Goal: Task Accomplishment & Management: Manage account settings

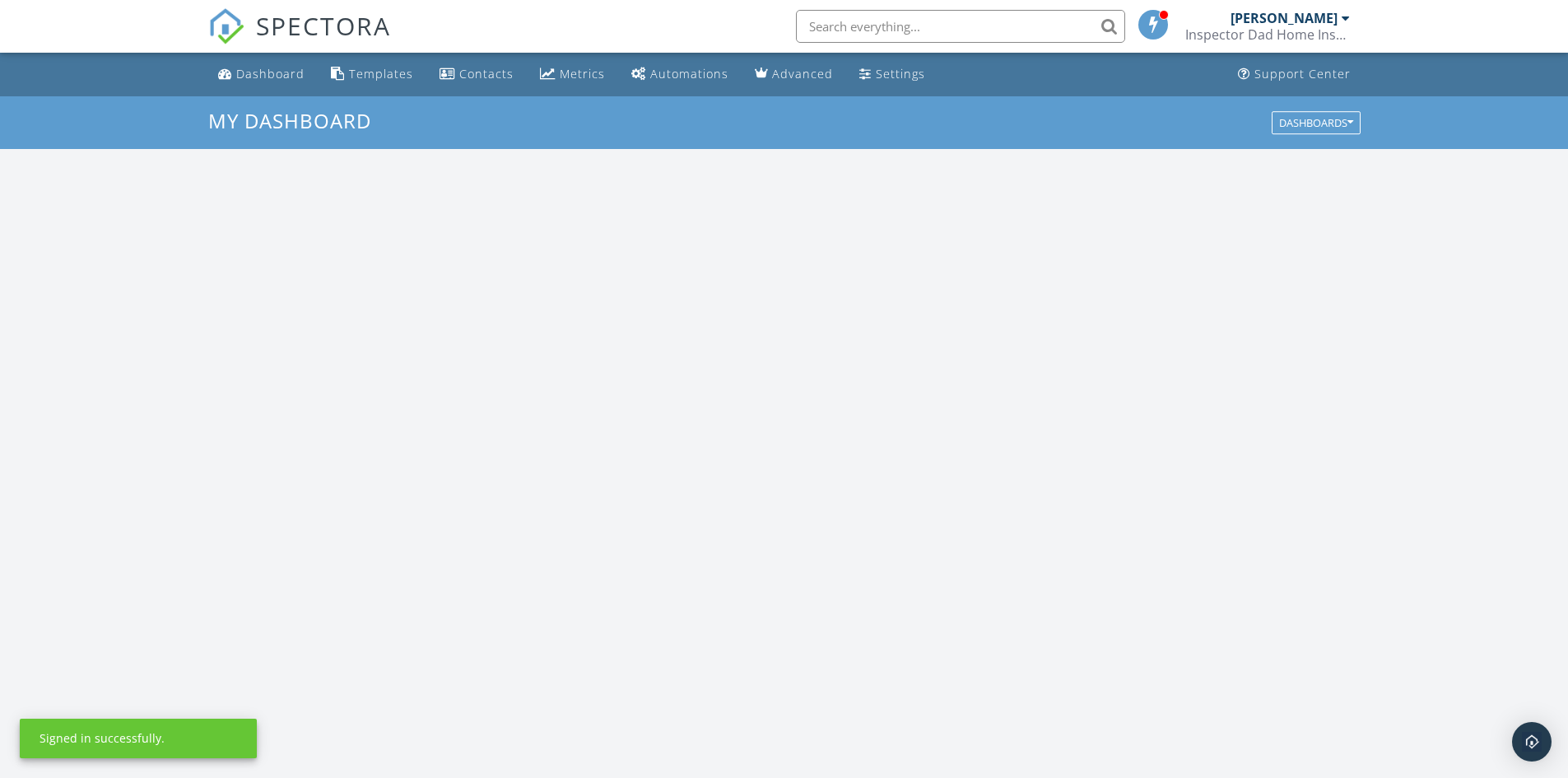
scroll to position [1524, 1593]
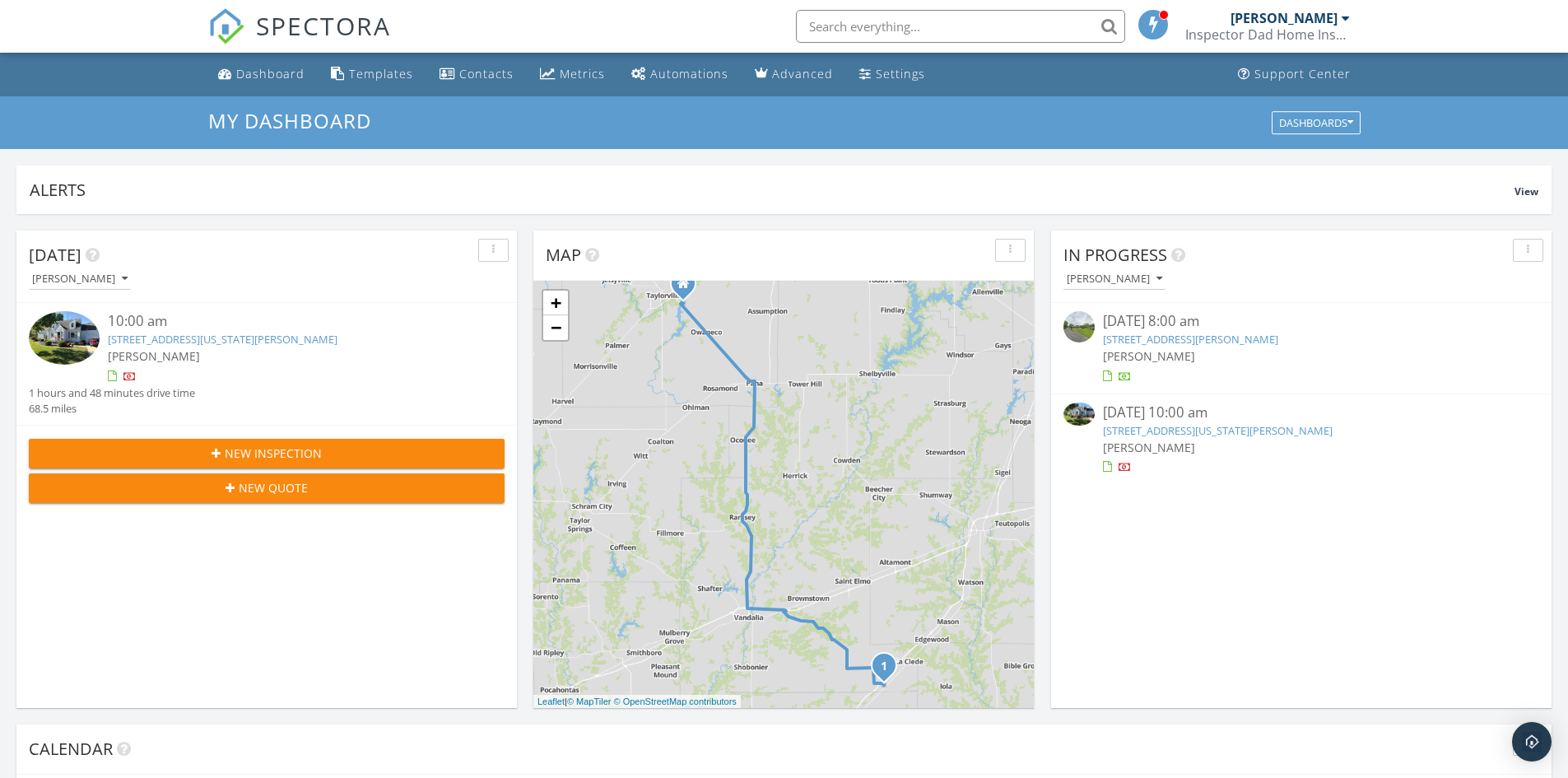
click at [152, 340] on link "511 W Washington St, Farina, IL 62838" at bounding box center [223, 339] width 229 height 15
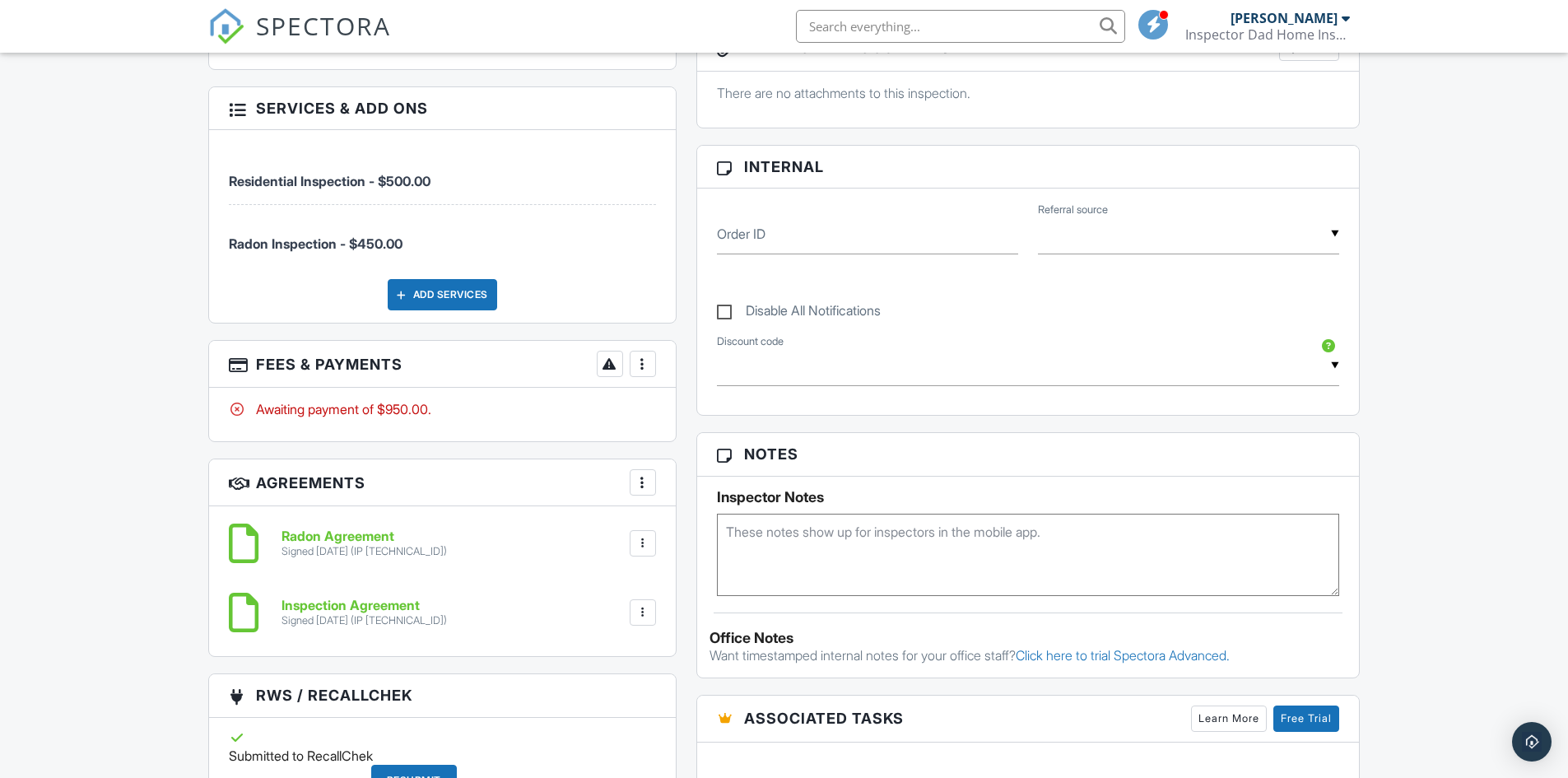
click at [639, 366] on div at bounding box center [642, 364] width 16 height 16
drag, startPoint x: 706, startPoint y: 539, endPoint x: 380, endPoint y: 397, distance: 355.6
click at [707, 539] on div "Paid In Full" at bounding box center [725, 537] width 158 height 20
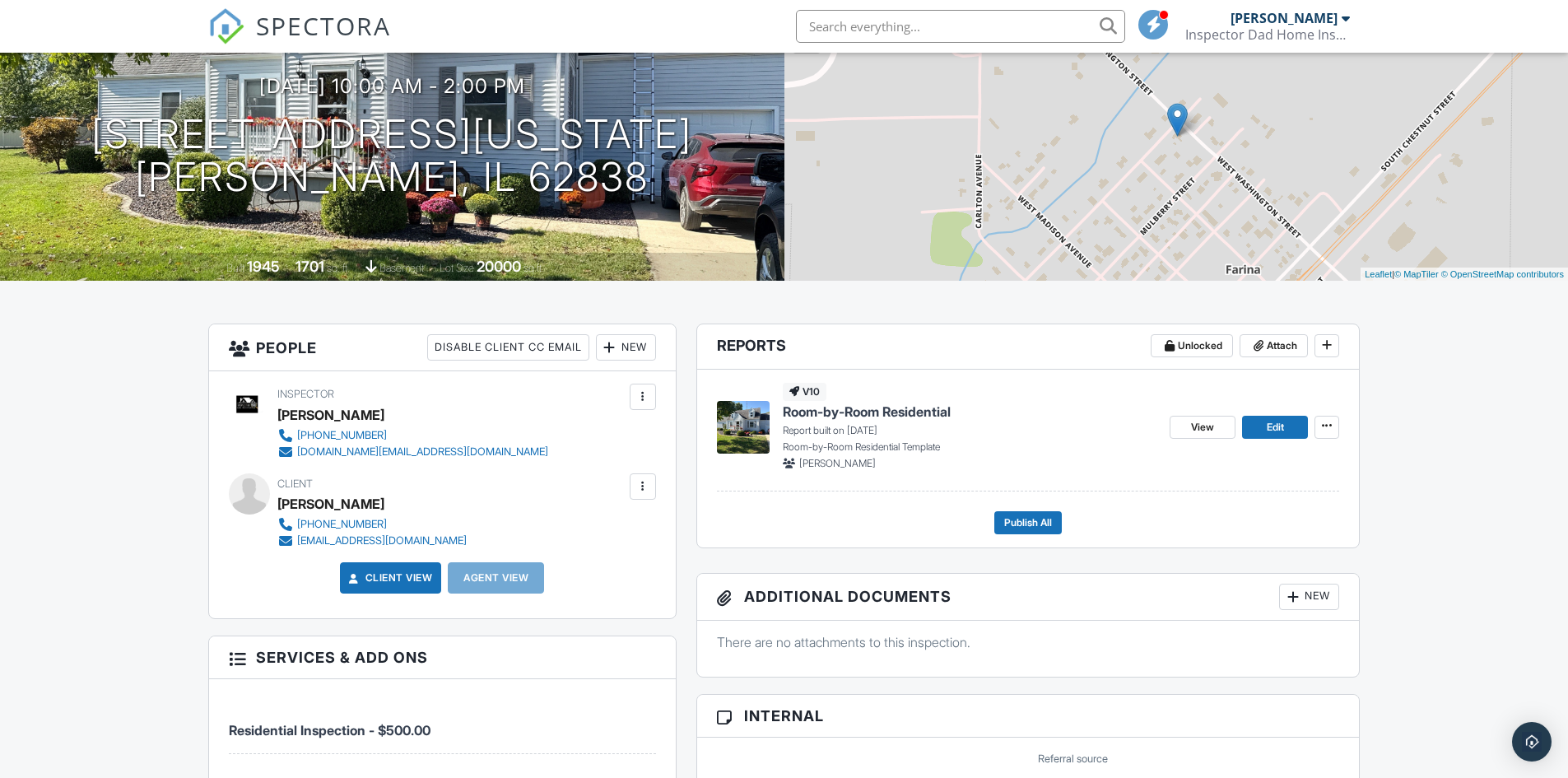
scroll to position [165, 0]
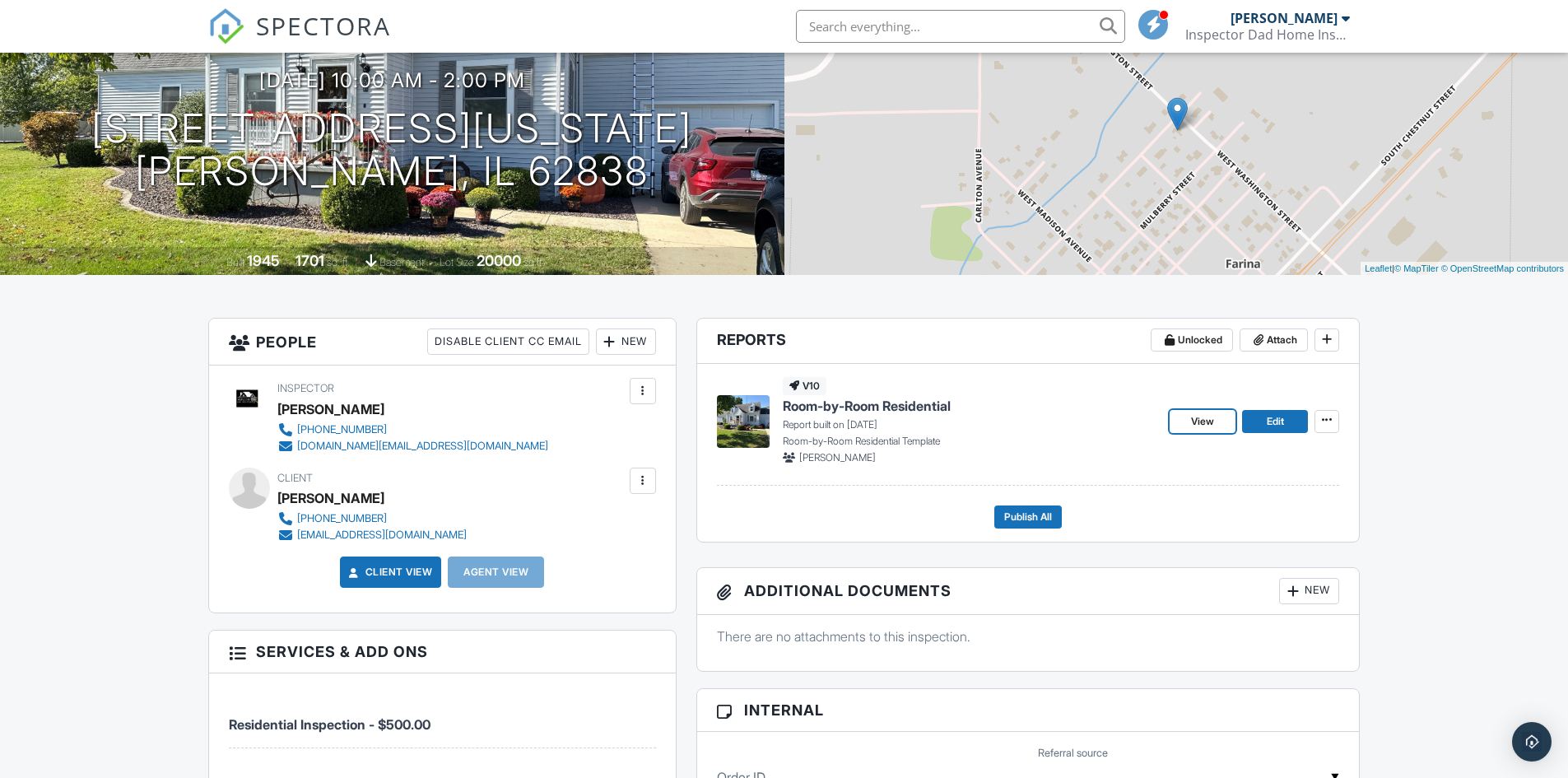
click at [1208, 421] on span "View" at bounding box center [1202, 421] width 23 height 16
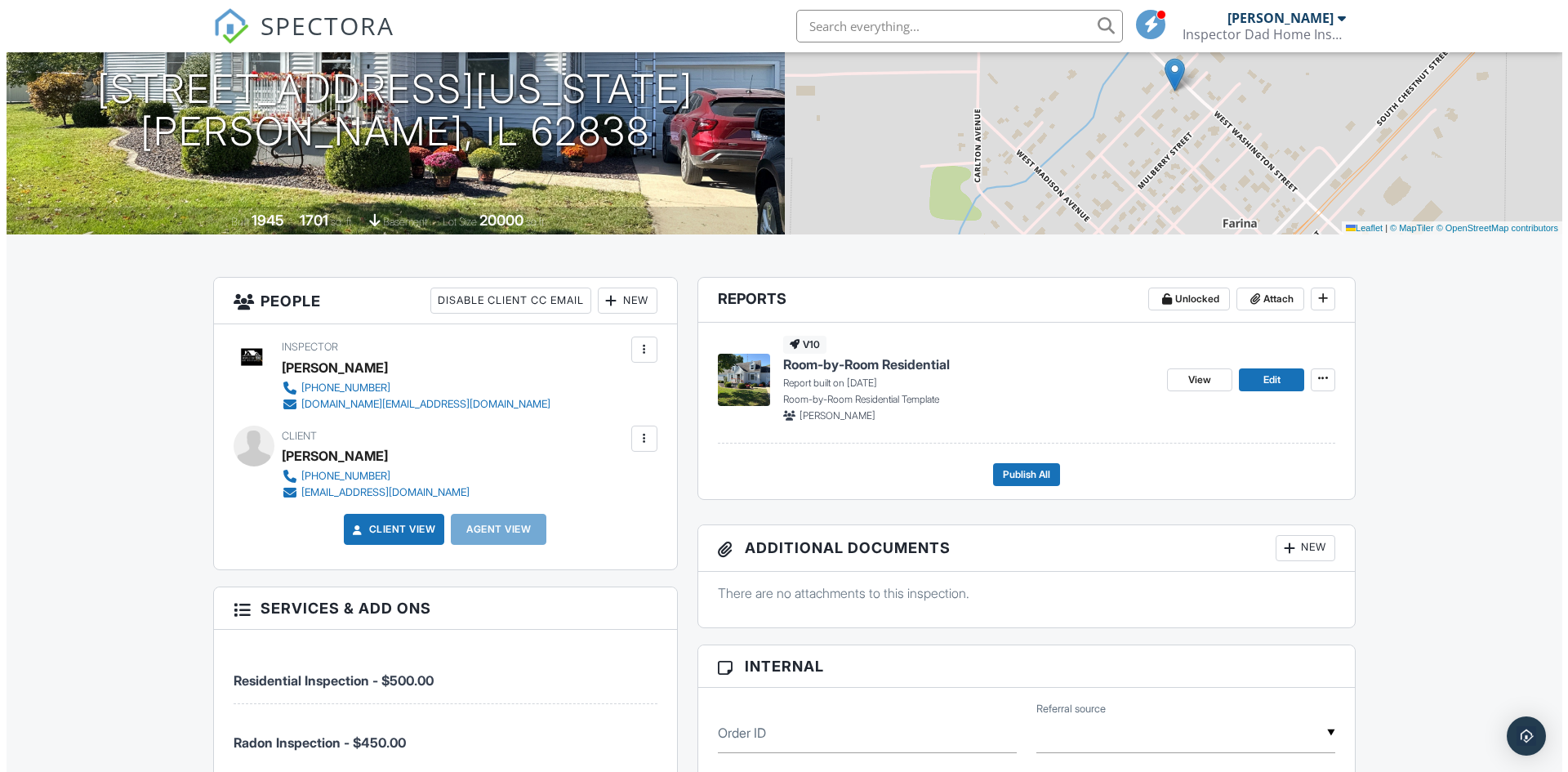
scroll to position [163, 0]
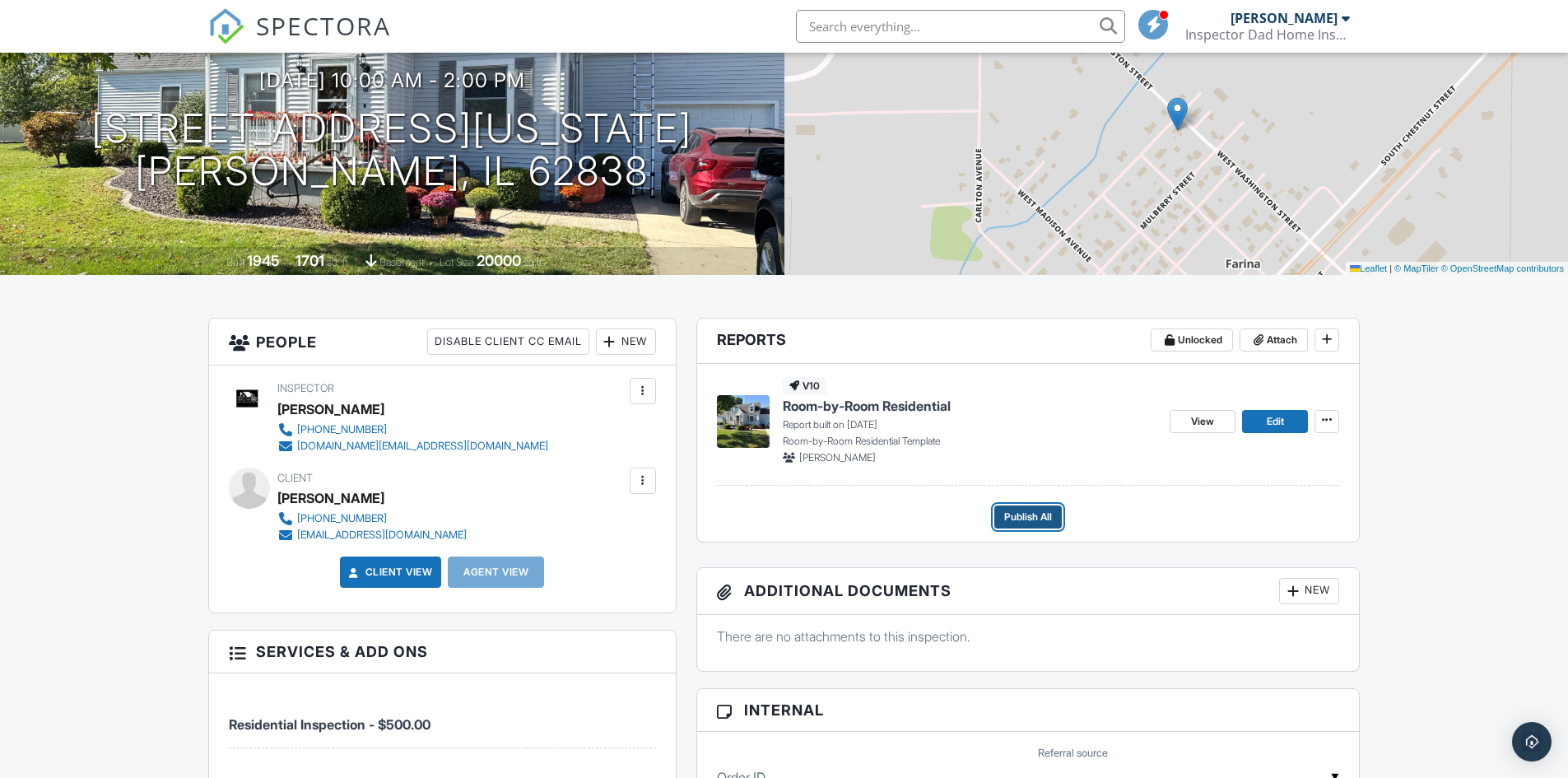
click at [1022, 521] on span "Publish All" at bounding box center [1028, 516] width 48 height 16
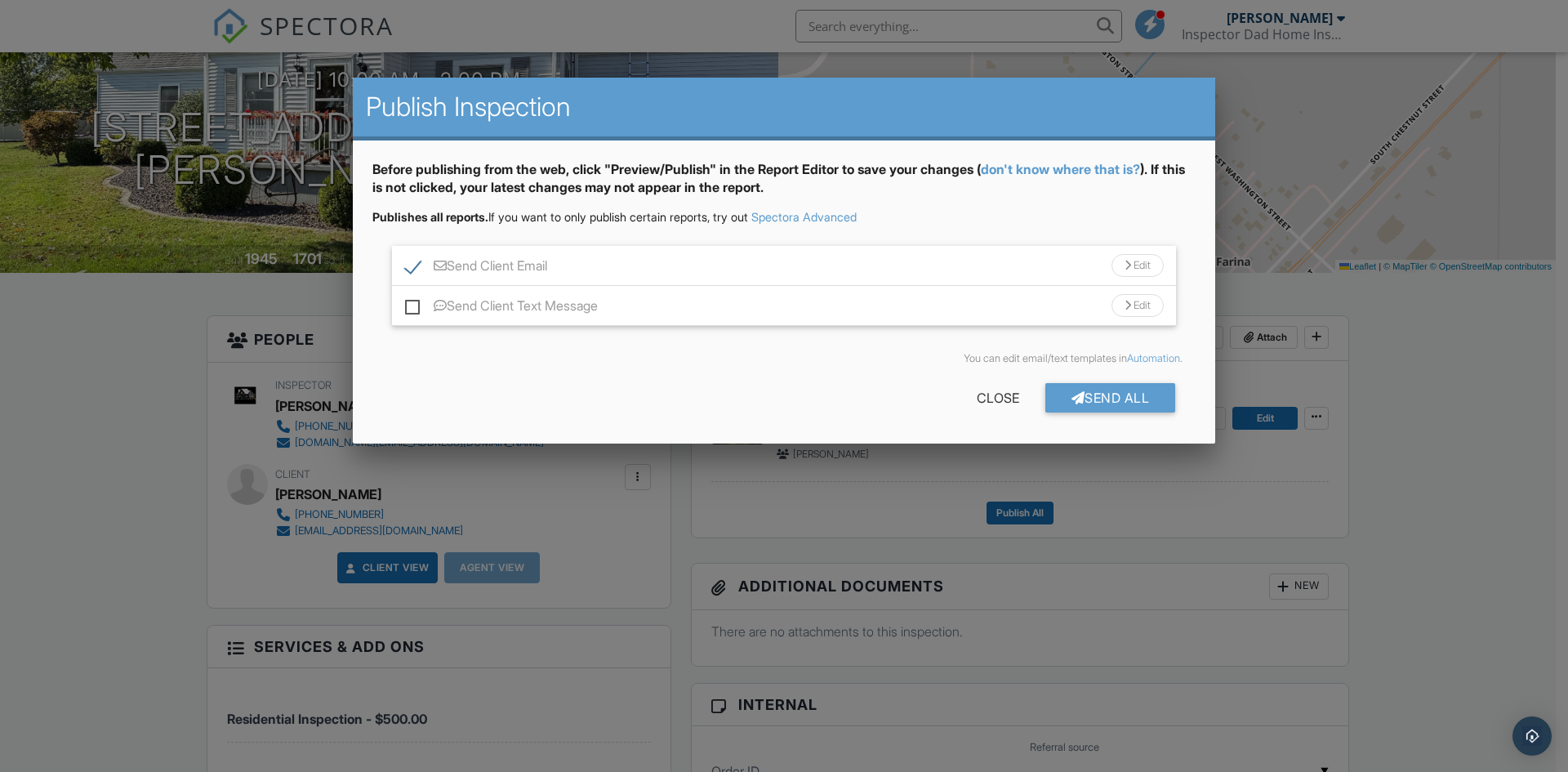
click at [1140, 268] on div "Edit" at bounding box center [1138, 266] width 52 height 23
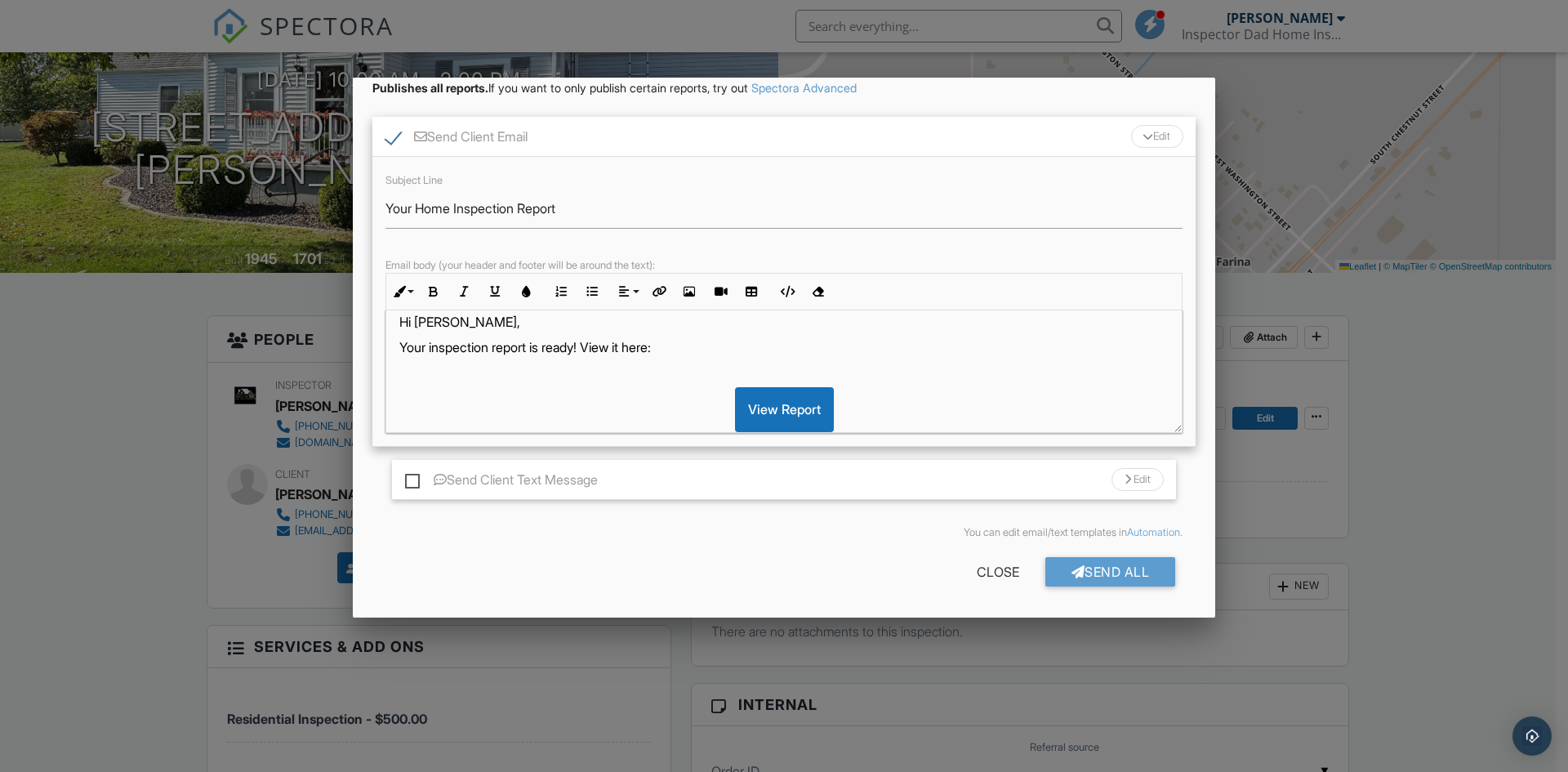
scroll to position [0, 0]
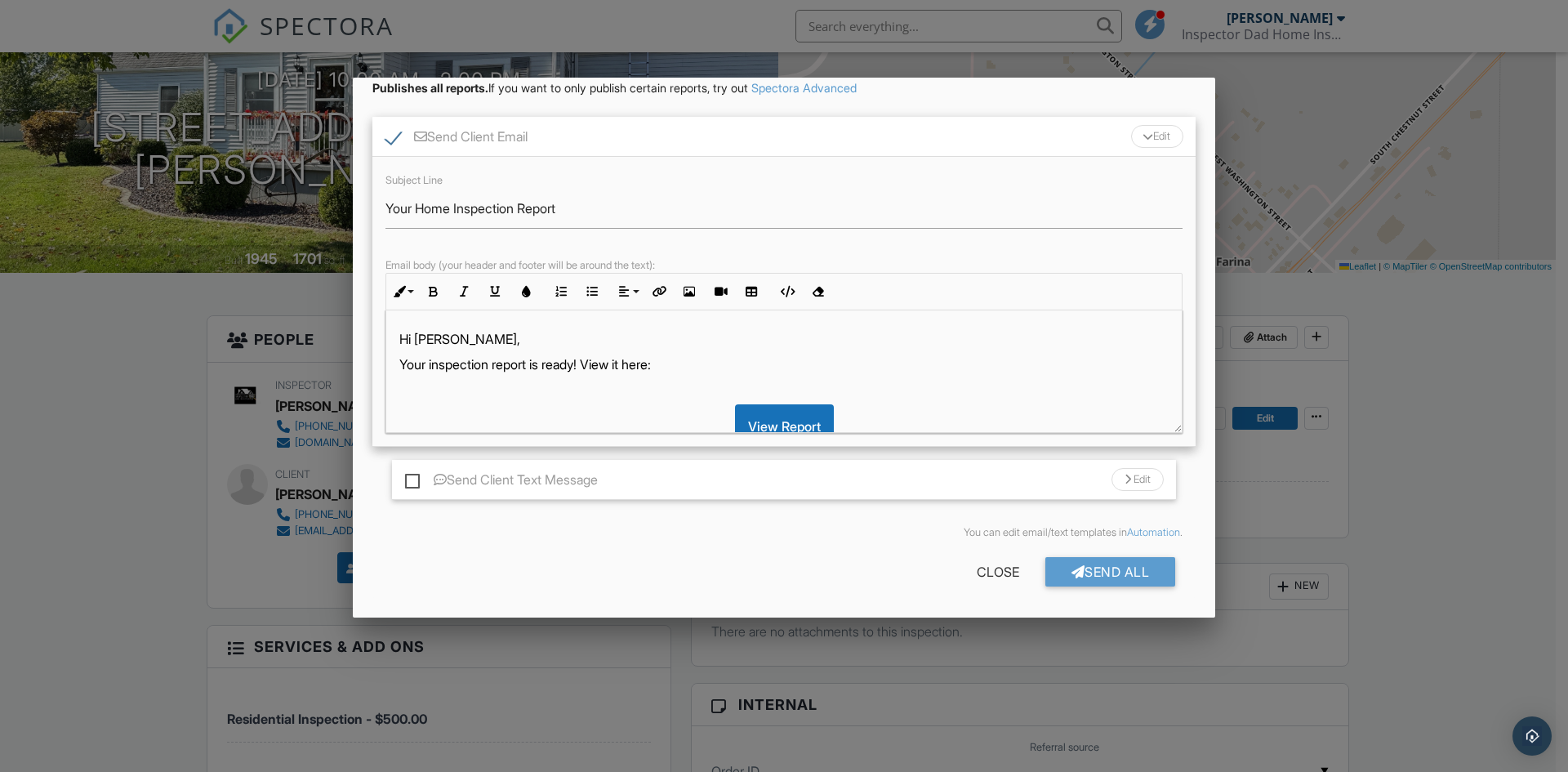
click at [1167, 140] on div "Edit" at bounding box center [1156, 136] width 52 height 23
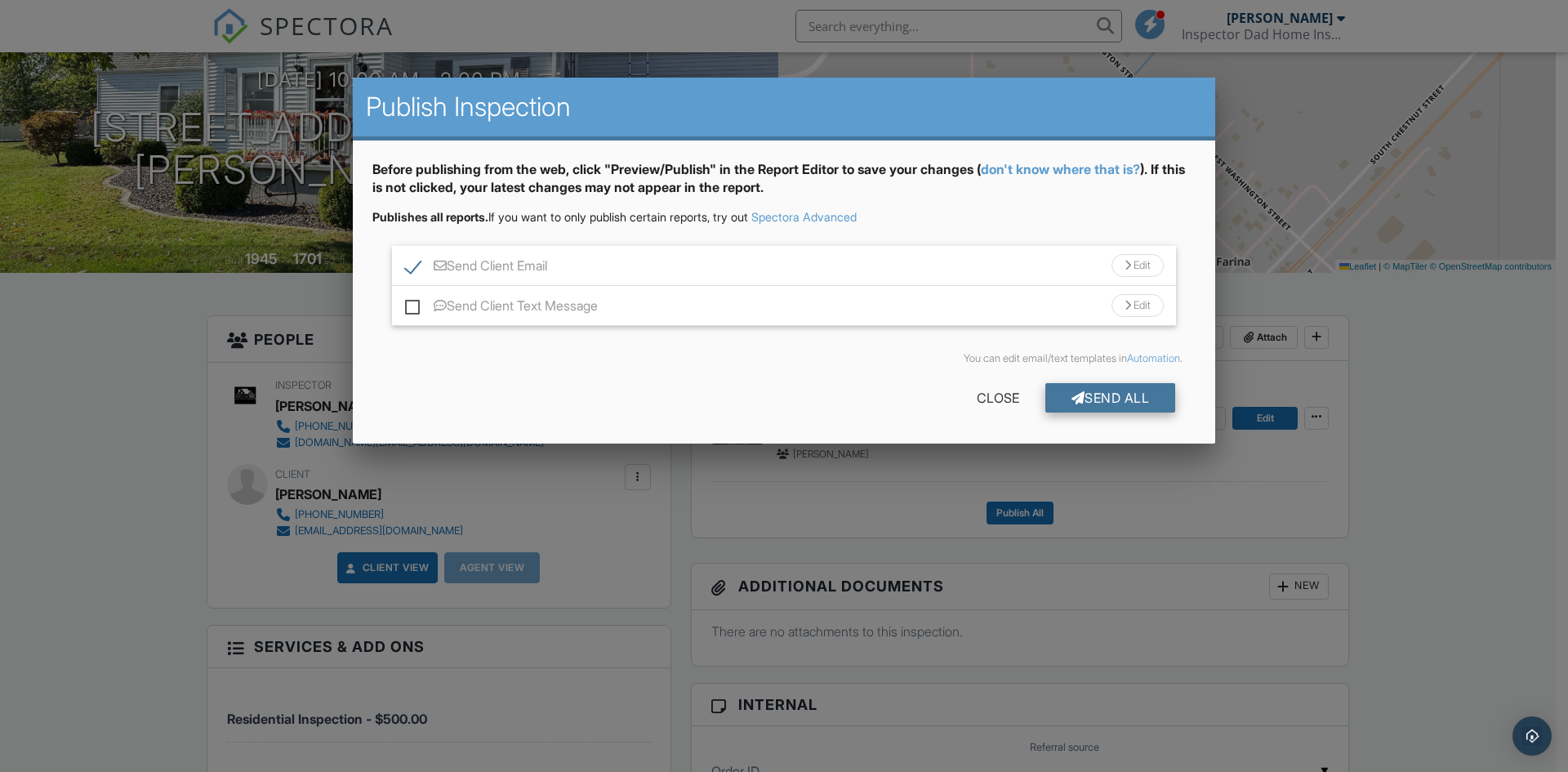
click at [1102, 404] on div "Send All" at bounding box center [1111, 398] width 131 height 29
